Goal: Information Seeking & Learning: Learn about a topic

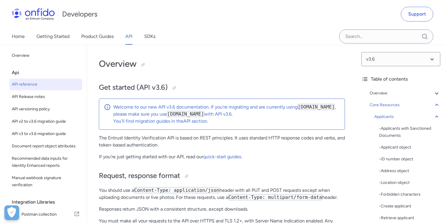
select select "http"
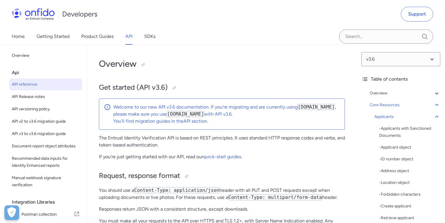
select select "http"
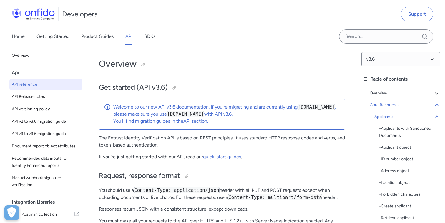
select select "http"
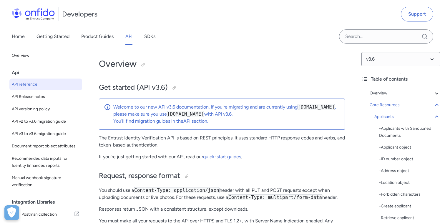
select select "http"
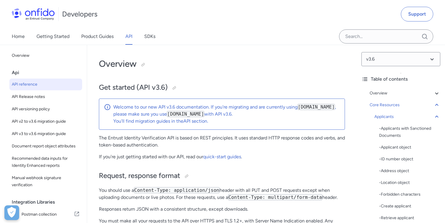
select select "http"
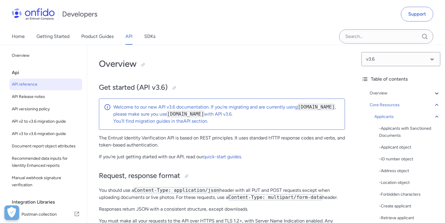
select select "http"
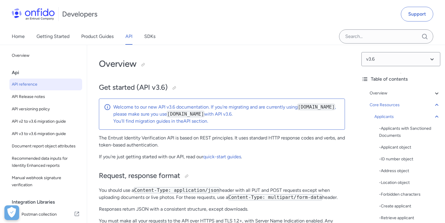
select select "http"
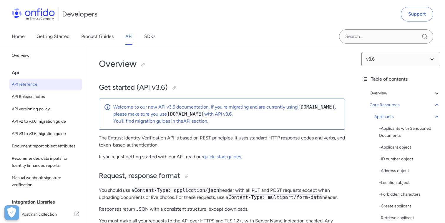
select select "http"
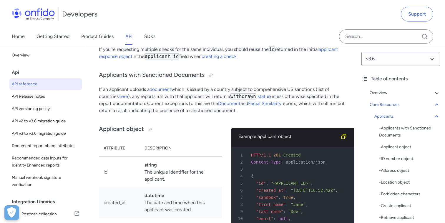
scroll to position [6516, 0]
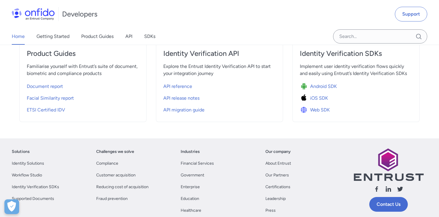
scroll to position [218, 0]
click at [181, 89] on span "API reference" at bounding box center [177, 86] width 29 height 7
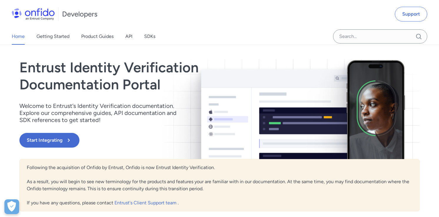
select select "http"
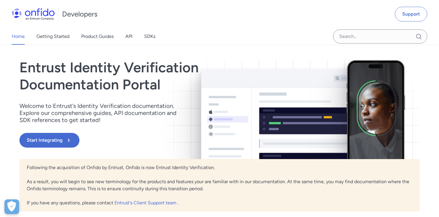
select select "http"
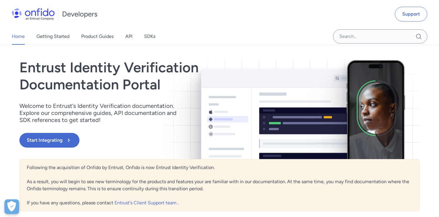
select select "http"
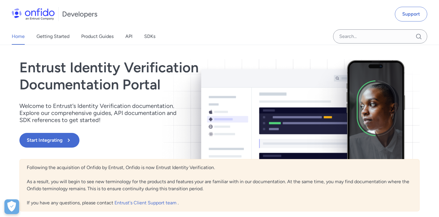
select select "http"
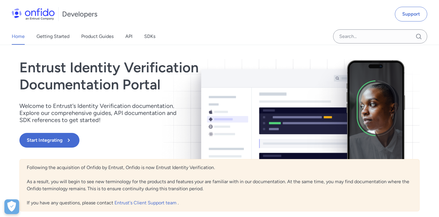
select select "http"
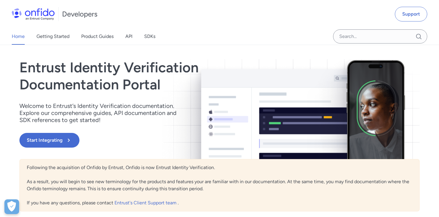
select select "http"
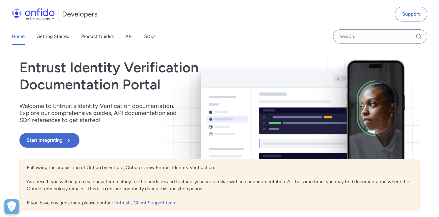
select select "http"
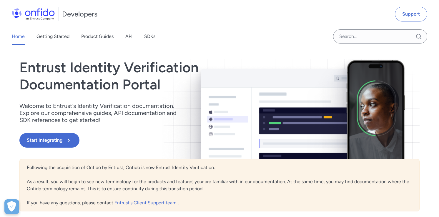
select select "http"
